Goal: Browse casually

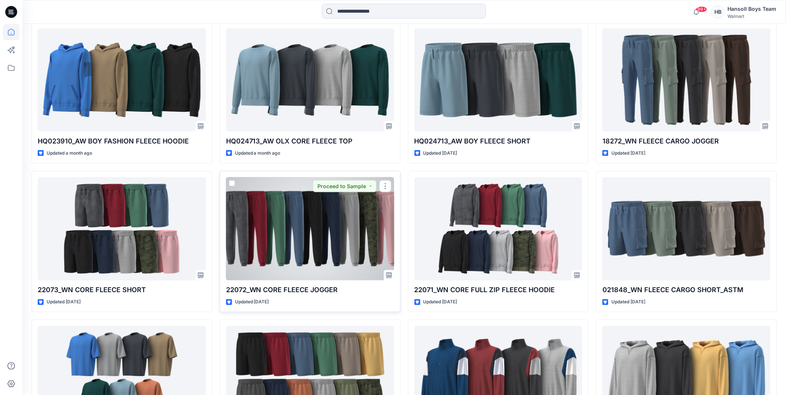
scroll to position [1371, 0]
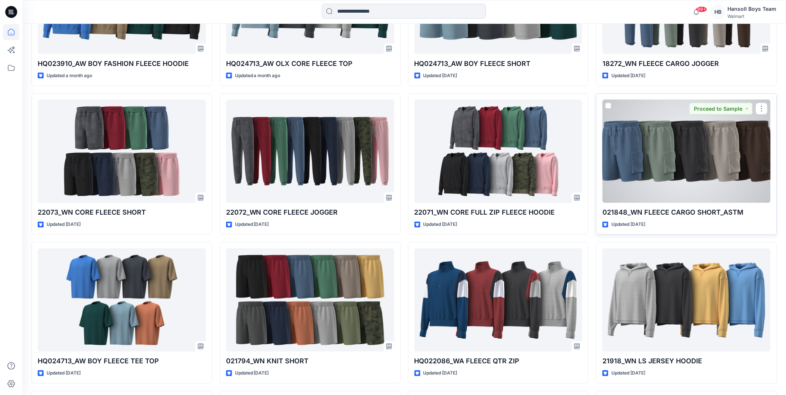
click at [679, 177] on div at bounding box center [686, 151] width 168 height 103
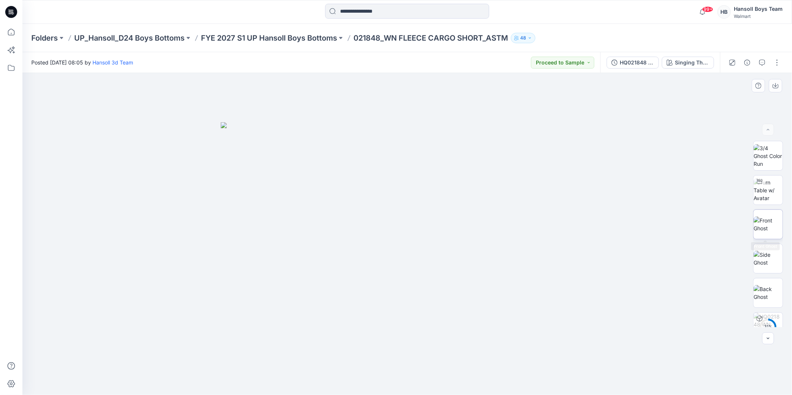
click at [776, 225] on img at bounding box center [768, 225] width 29 height 16
click at [765, 191] on img at bounding box center [768, 190] width 29 height 23
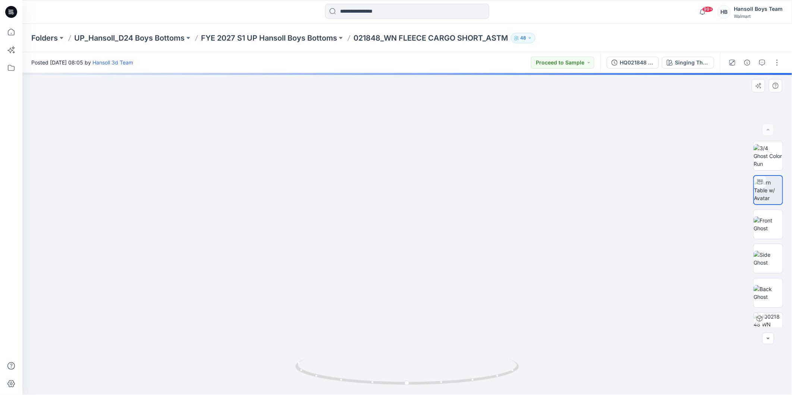
drag, startPoint x: 425, startPoint y: 296, endPoint x: 365, endPoint y: 201, distance: 113.1
click at [365, 201] on img at bounding box center [347, 38] width 912 height 713
drag, startPoint x: 371, startPoint y: 290, endPoint x: 514, endPoint y: 286, distance: 142.5
click at [514, 286] on img at bounding box center [446, 5] width 1011 height 782
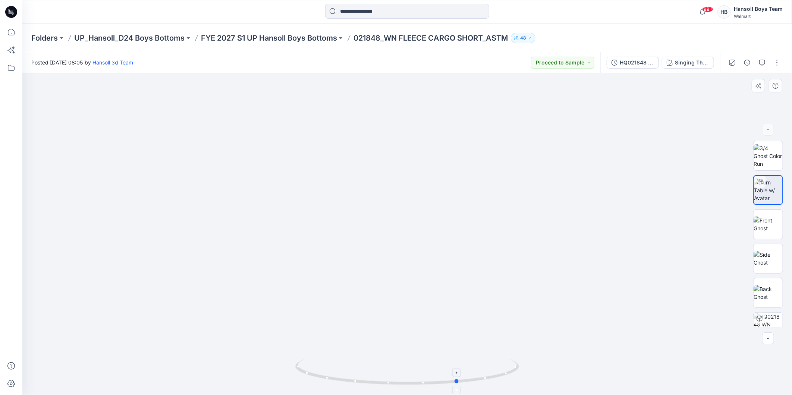
drag, startPoint x: 415, startPoint y: 384, endPoint x: 470, endPoint y: 382, distance: 55.2
click at [470, 382] on icon at bounding box center [408, 373] width 226 height 28
drag, startPoint x: 381, startPoint y: 225, endPoint x: 242, endPoint y: 185, distance: 144.4
click at [242, 185] on img at bounding box center [408, 82] width 716 height 626
click at [8, 101] on div at bounding box center [11, 209] width 16 height 371
